Goal: Information Seeking & Learning: Compare options

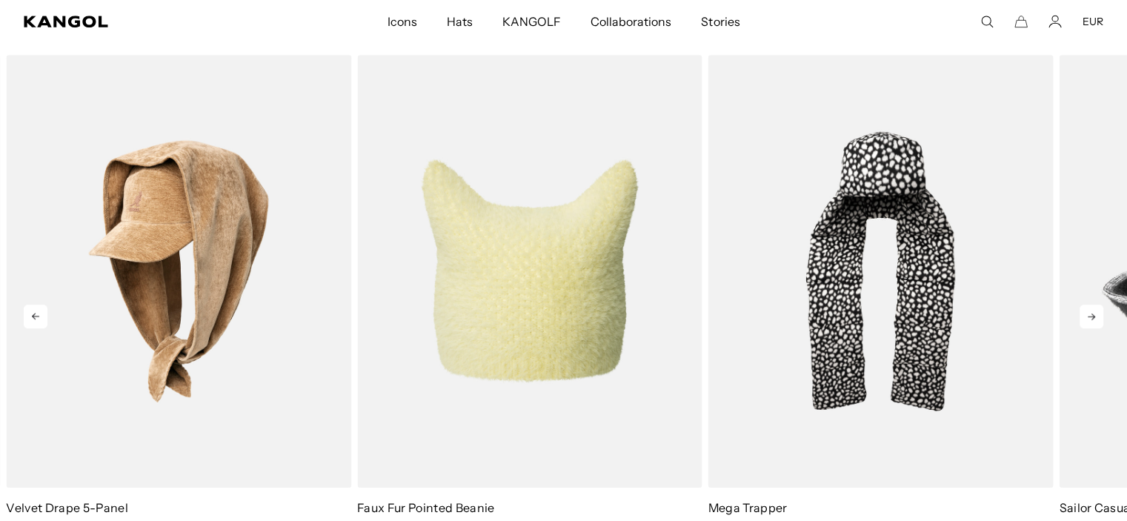
click at [1089, 319] on icon at bounding box center [1091, 316] width 24 height 24
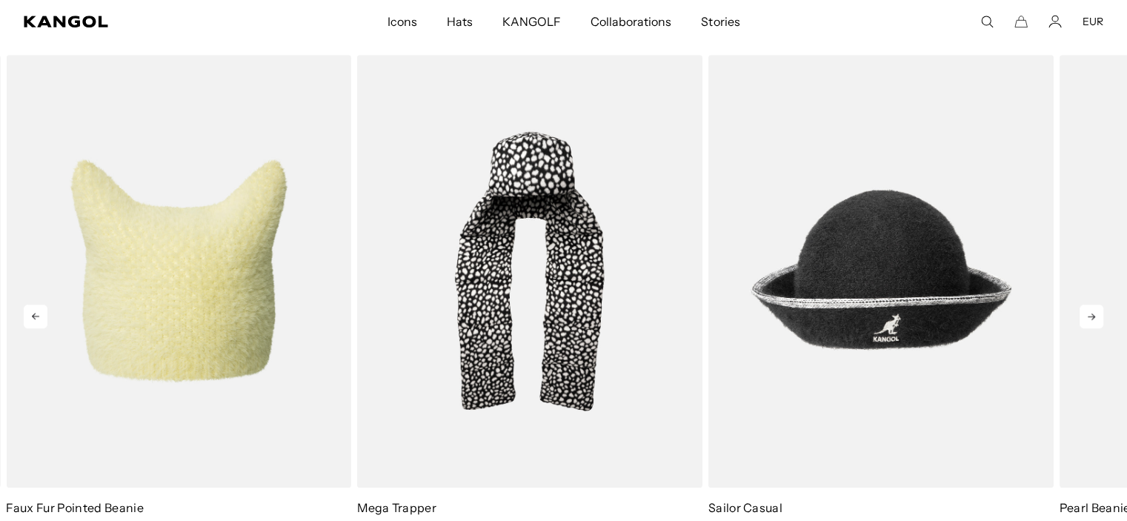
scroll to position [0, 305]
click at [1089, 321] on icon at bounding box center [1091, 316] width 24 height 24
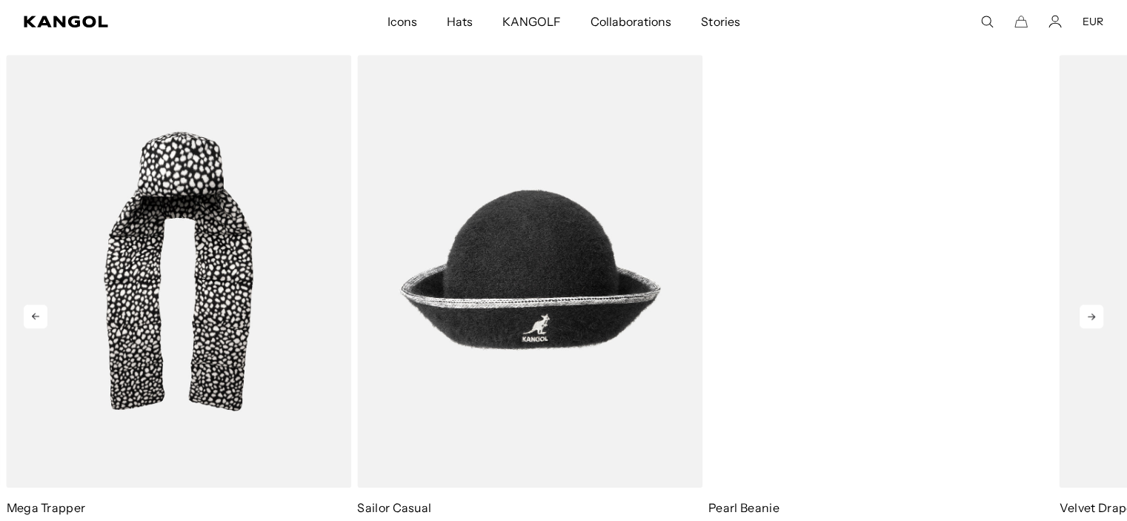
scroll to position [0, 0]
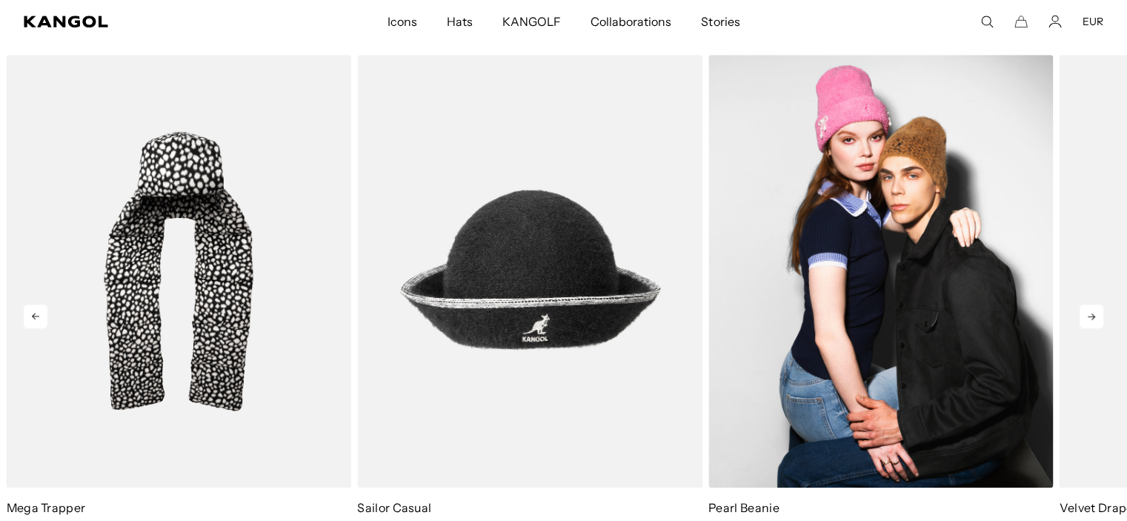
click at [865, 293] on img "5 of 5" at bounding box center [880, 271] width 345 height 433
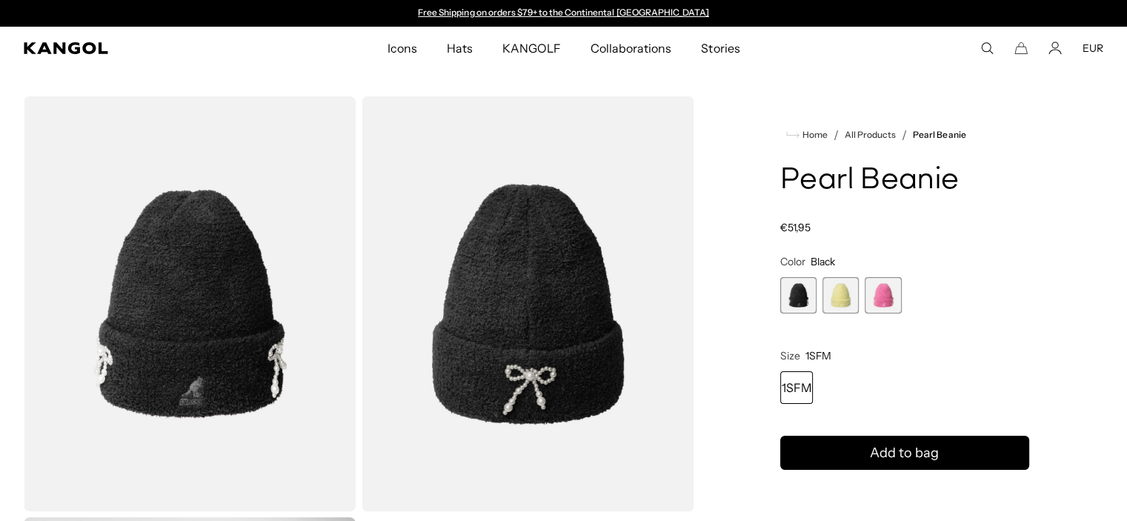
click at [891, 293] on span "3 of 3" at bounding box center [882, 295] width 36 height 36
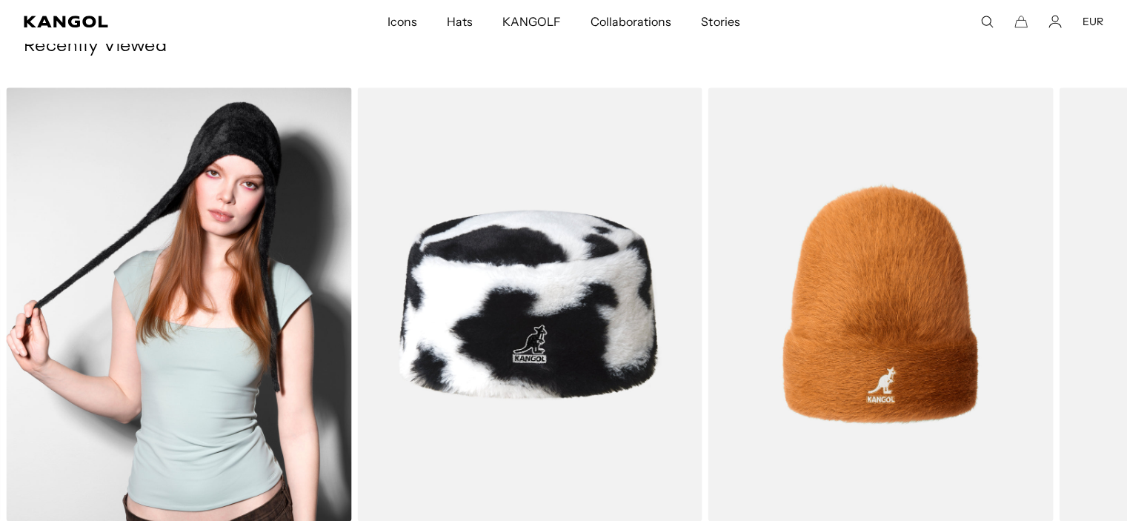
scroll to position [0, 305]
click at [263, 183] on img "1 of 3" at bounding box center [178, 303] width 345 height 433
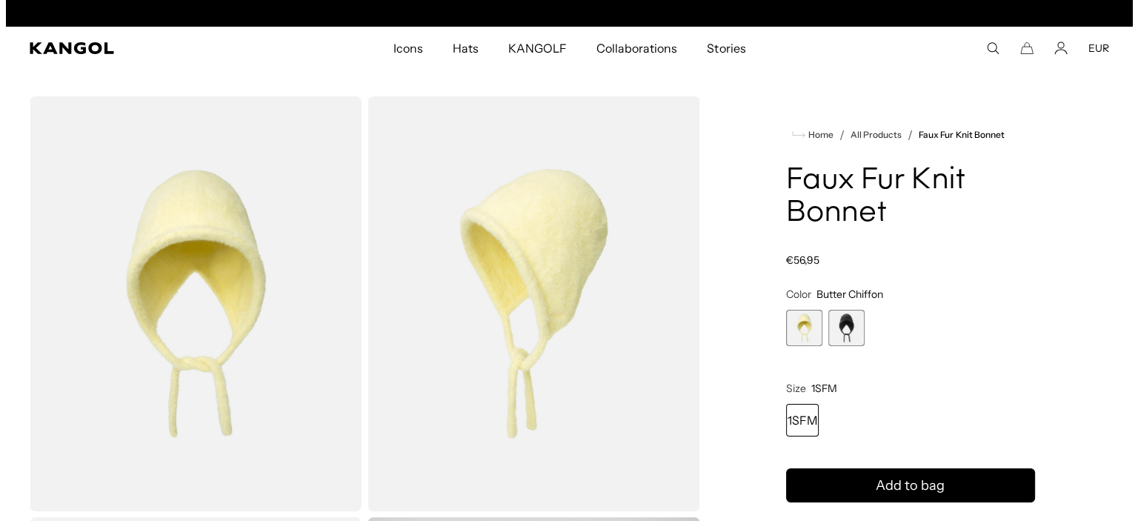
scroll to position [0, 305]
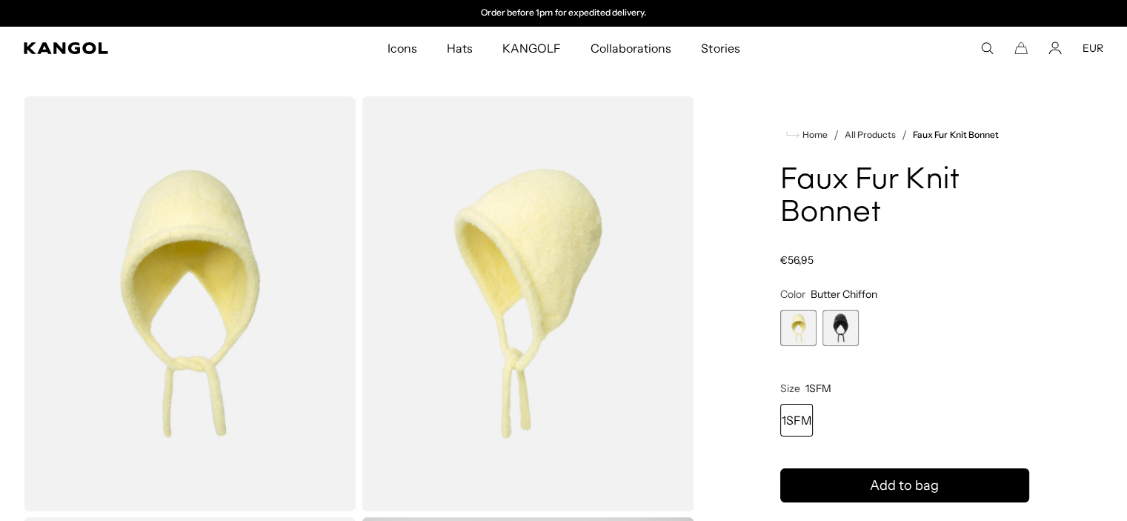
click at [534, 231] on img "Gallery Viewer" at bounding box center [527, 303] width 332 height 415
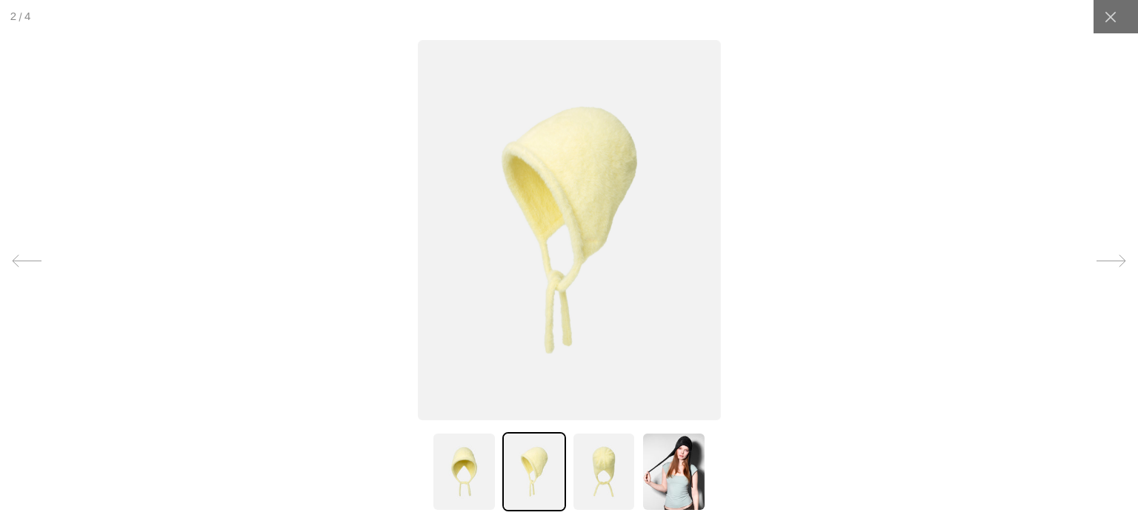
scroll to position [0, 0]
click at [573, 278] on img at bounding box center [568, 230] width 303 height 380
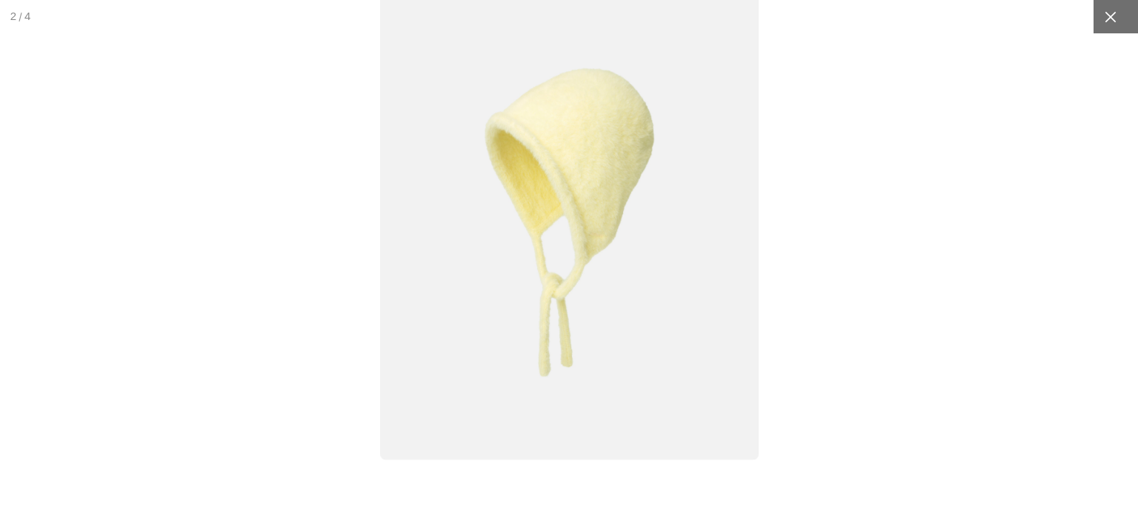
click at [1103, 18] on icon at bounding box center [1110, 17] width 15 height 15
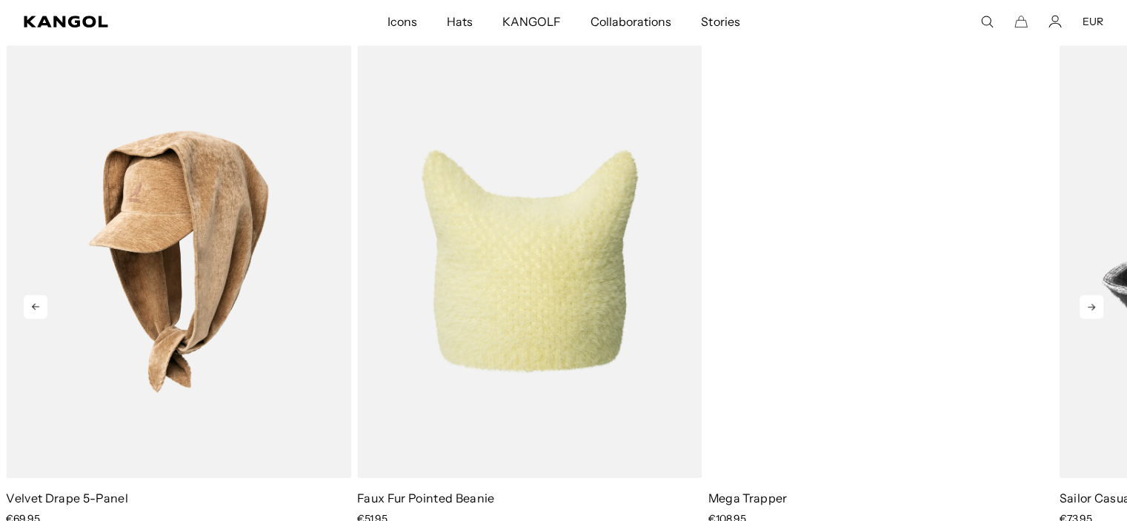
scroll to position [0, 305]
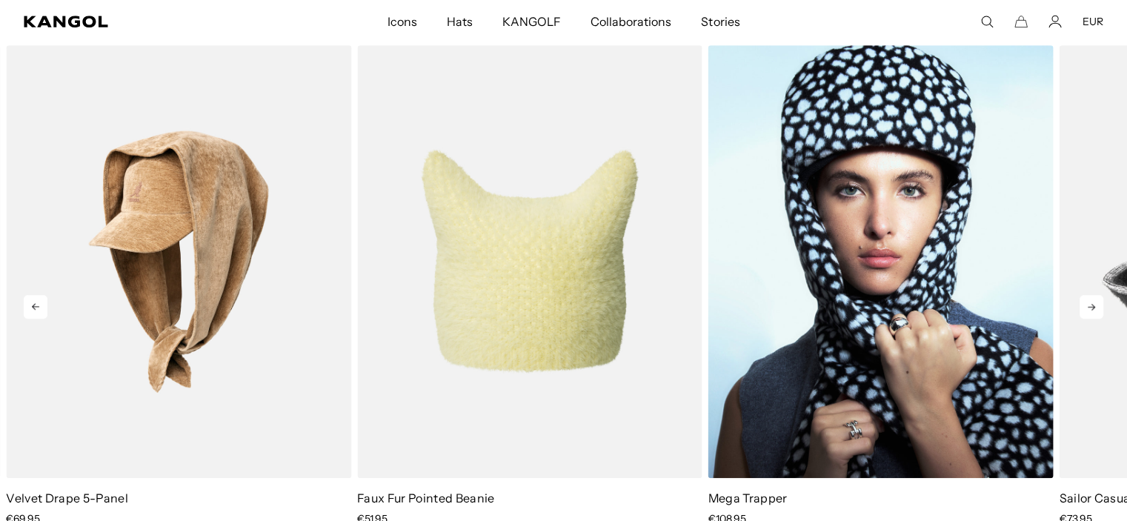
click at [835, 284] on img "3 of 5" at bounding box center [880, 261] width 345 height 433
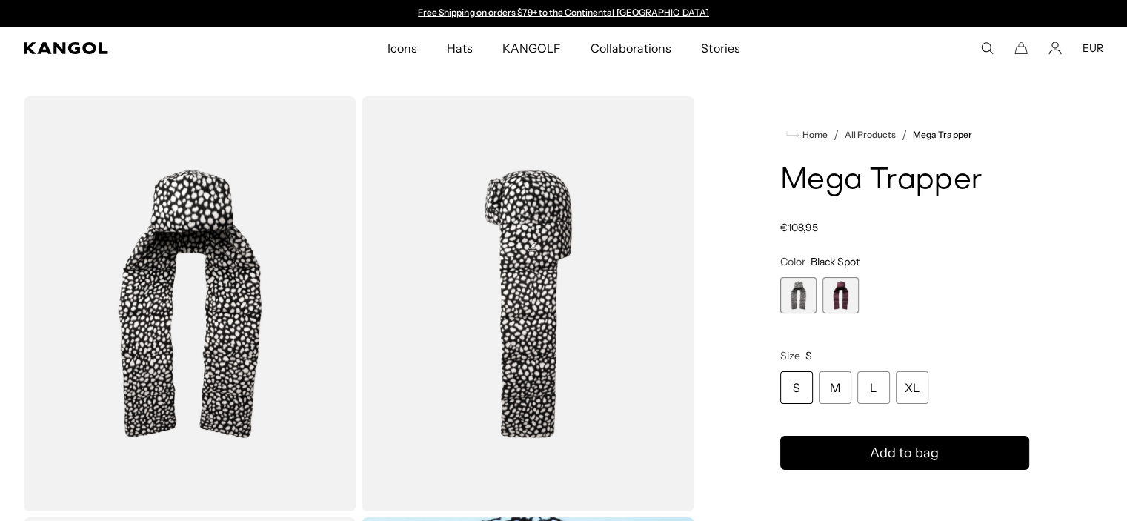
click at [839, 293] on span "2 of 2" at bounding box center [840, 295] width 36 height 36
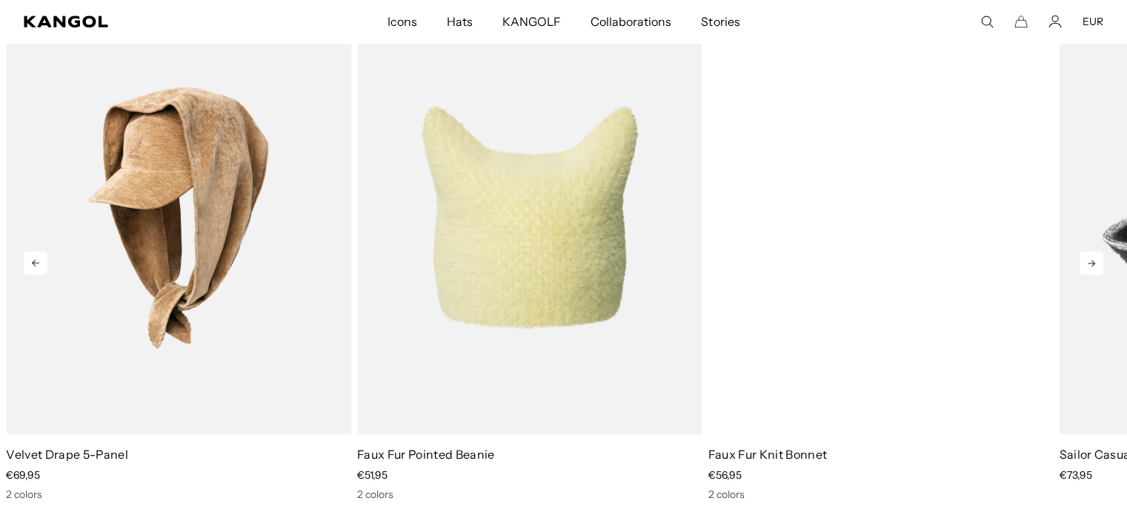
scroll to position [1105, 0]
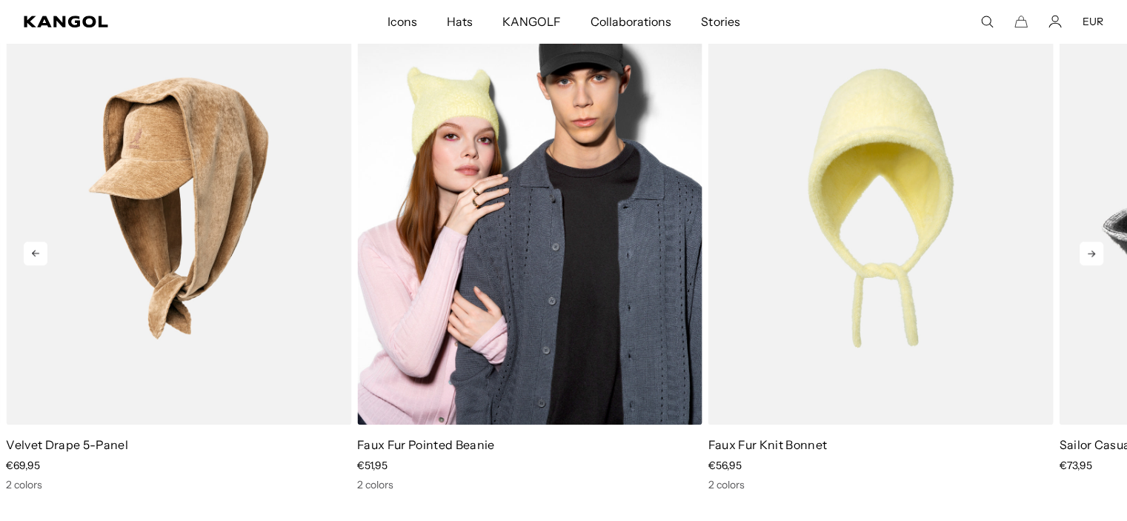
click at [479, 209] on img "2 of 5" at bounding box center [529, 208] width 345 height 433
